Goal: Obtain resource: Download file/media

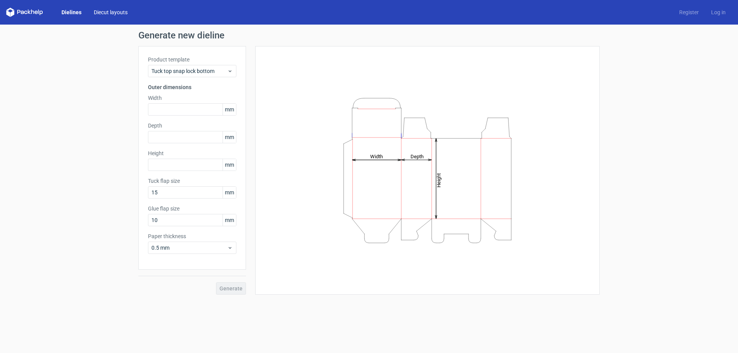
click at [113, 16] on link "Diecut layouts" at bounding box center [111, 12] width 46 height 8
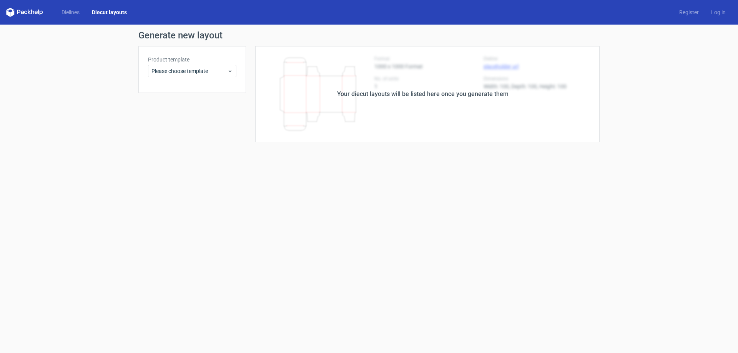
click at [88, 15] on link "Diecut layouts" at bounding box center [109, 12] width 47 height 8
click at [71, 13] on link "Dielines" at bounding box center [70, 12] width 30 height 8
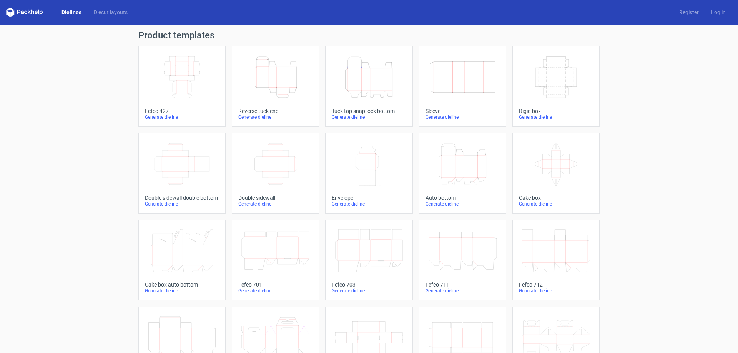
click at [466, 86] on icon "Width Depth Height" at bounding box center [463, 77] width 68 height 43
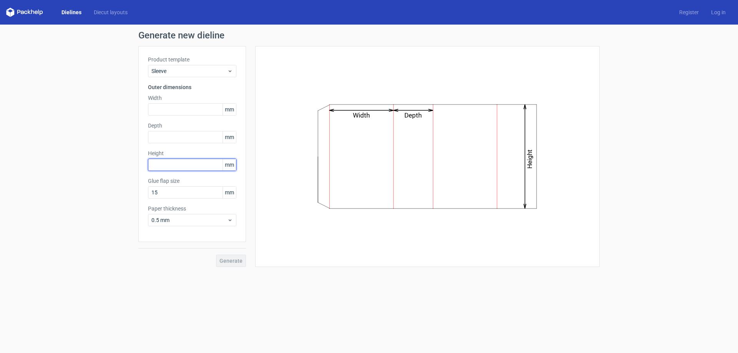
click at [183, 167] on input "text" at bounding box center [192, 165] width 88 height 12
click at [410, 113] on text "Depth" at bounding box center [413, 116] width 17 height 8
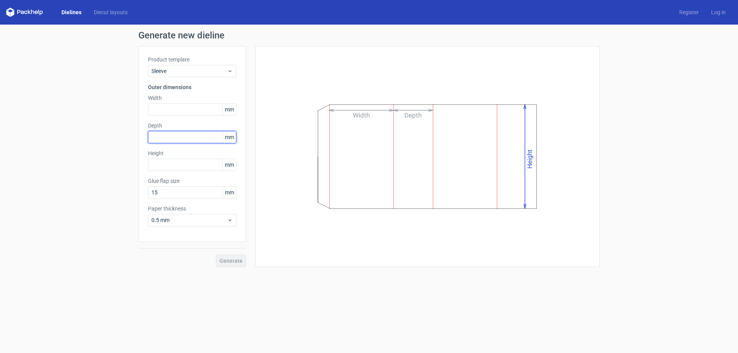
click at [177, 136] on input "text" at bounding box center [192, 137] width 88 height 12
type input "55"
click at [198, 115] on div "Product template Sleeve Outer dimensions Width mm Depth 55 mm Height mm Glue fl…" at bounding box center [192, 144] width 108 height 196
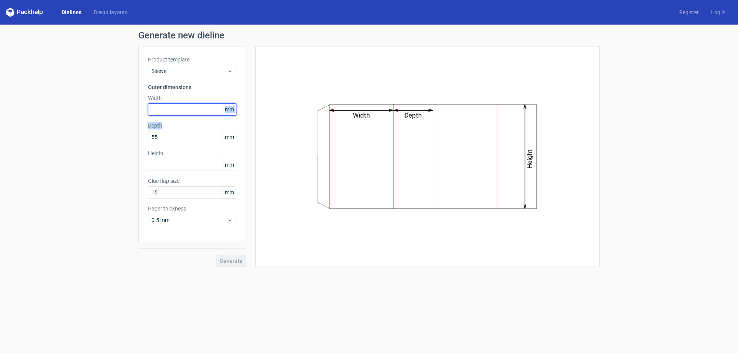
click at [198, 109] on input "text" at bounding box center [192, 109] width 88 height 12
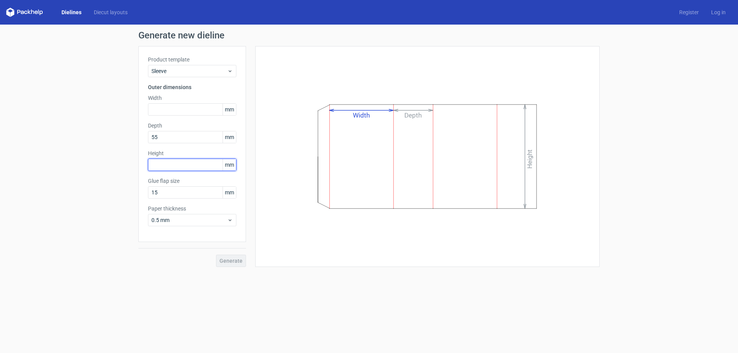
drag, startPoint x: 193, startPoint y: 163, endPoint x: 192, endPoint y: 157, distance: 6.6
click at [192, 163] on input "text" at bounding box center [192, 165] width 88 height 12
click at [187, 133] on input "55" at bounding box center [192, 137] width 88 height 12
click at [181, 104] on input "text" at bounding box center [192, 109] width 88 height 12
type input "150"
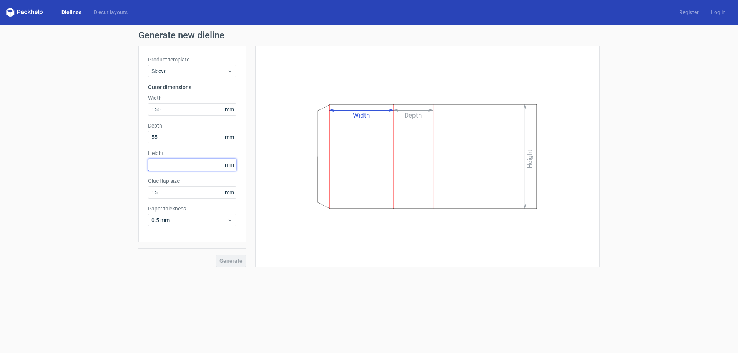
click at [183, 169] on input "text" at bounding box center [192, 165] width 88 height 12
type input "105"
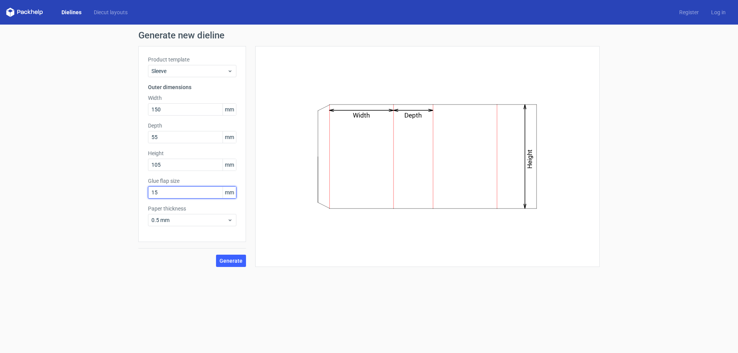
click at [207, 192] on input "15" at bounding box center [192, 193] width 88 height 12
type input "13"
click at [200, 165] on input "105" at bounding box center [192, 165] width 88 height 12
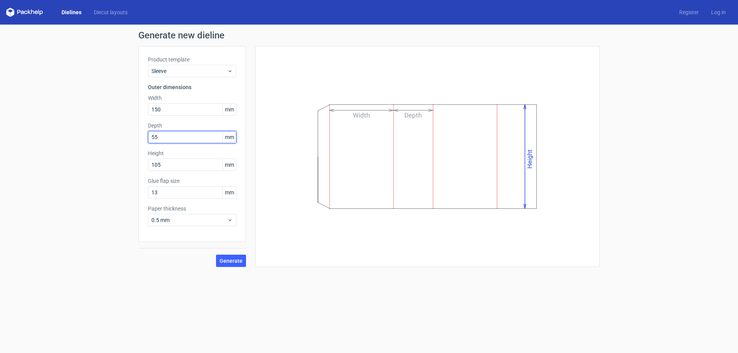
click at [181, 135] on input "55" at bounding box center [192, 137] width 88 height 12
click at [185, 110] on input "150" at bounding box center [192, 109] width 88 height 12
click at [200, 168] on input "105" at bounding box center [192, 165] width 88 height 12
click at [196, 106] on input "150" at bounding box center [192, 109] width 88 height 12
click at [221, 258] on span "Generate" at bounding box center [231, 260] width 23 height 5
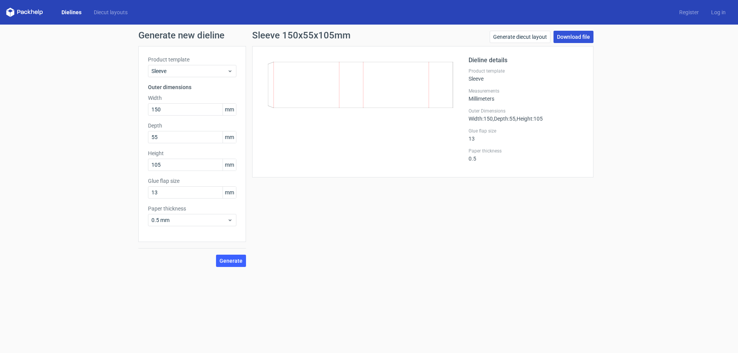
click at [576, 33] on link "Download file" at bounding box center [574, 37] width 40 height 12
drag, startPoint x: 173, startPoint y: 110, endPoint x: 132, endPoint y: 118, distance: 41.0
click at [130, 112] on div "Generate new dieline Product template Sleeve Outer dimensions Width 150 mm Dept…" at bounding box center [369, 149] width 738 height 249
type input "105"
drag, startPoint x: 181, startPoint y: 162, endPoint x: 137, endPoint y: 165, distance: 44.0
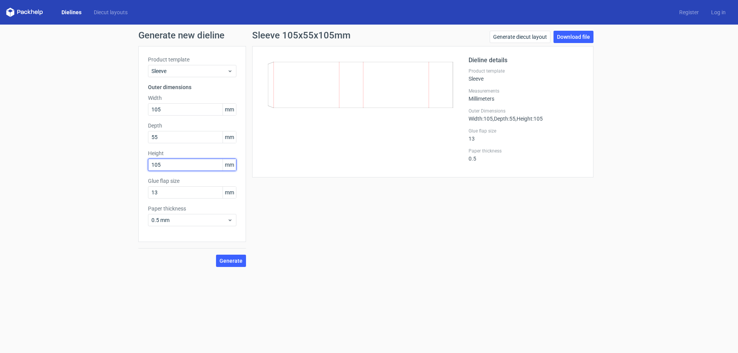
click at [137, 165] on div "Generate new dieline Product template Sleeve Outer dimensions Width 105 mm Dept…" at bounding box center [369, 149] width 738 height 249
type input "150"
click at [239, 261] on span "Generate" at bounding box center [231, 260] width 23 height 5
drag, startPoint x: 241, startPoint y: 261, endPoint x: 270, endPoint y: 261, distance: 29.6
click at [241, 262] on span "Generate" at bounding box center [231, 260] width 23 height 5
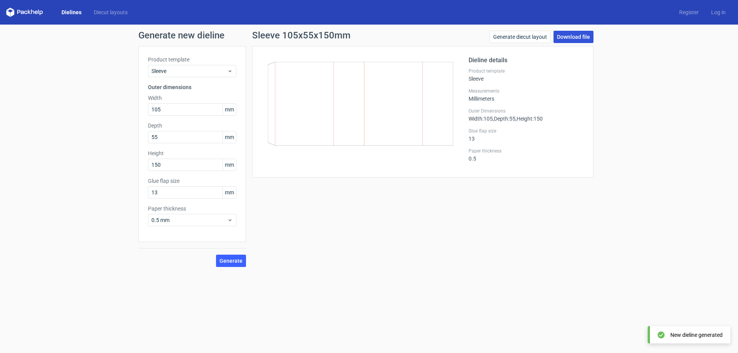
click at [575, 37] on link "Download file" at bounding box center [574, 37] width 40 height 12
